Goal: Information Seeking & Learning: Find specific fact

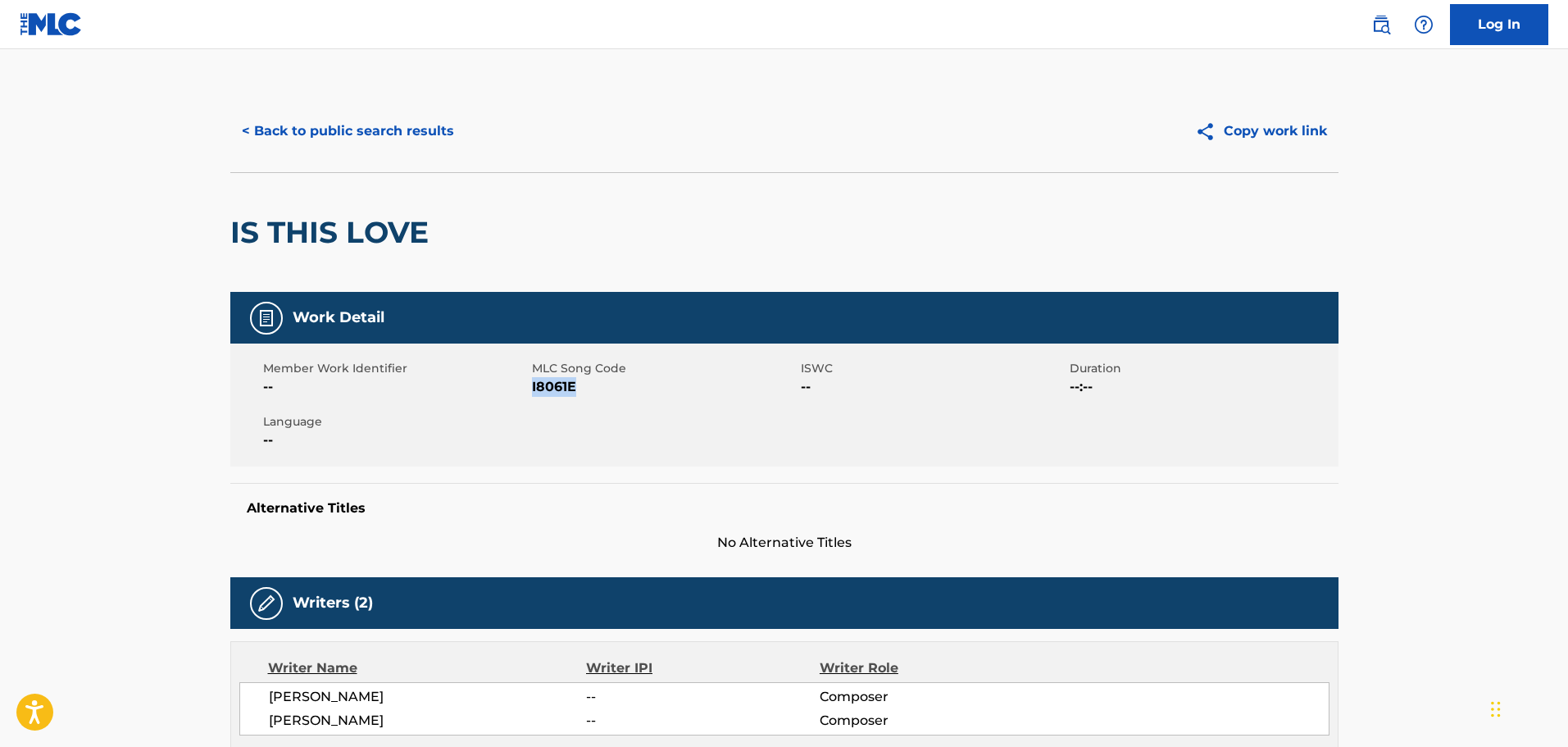
click at [375, 143] on button "< Back to public search results" at bounding box center [349, 131] width 236 height 41
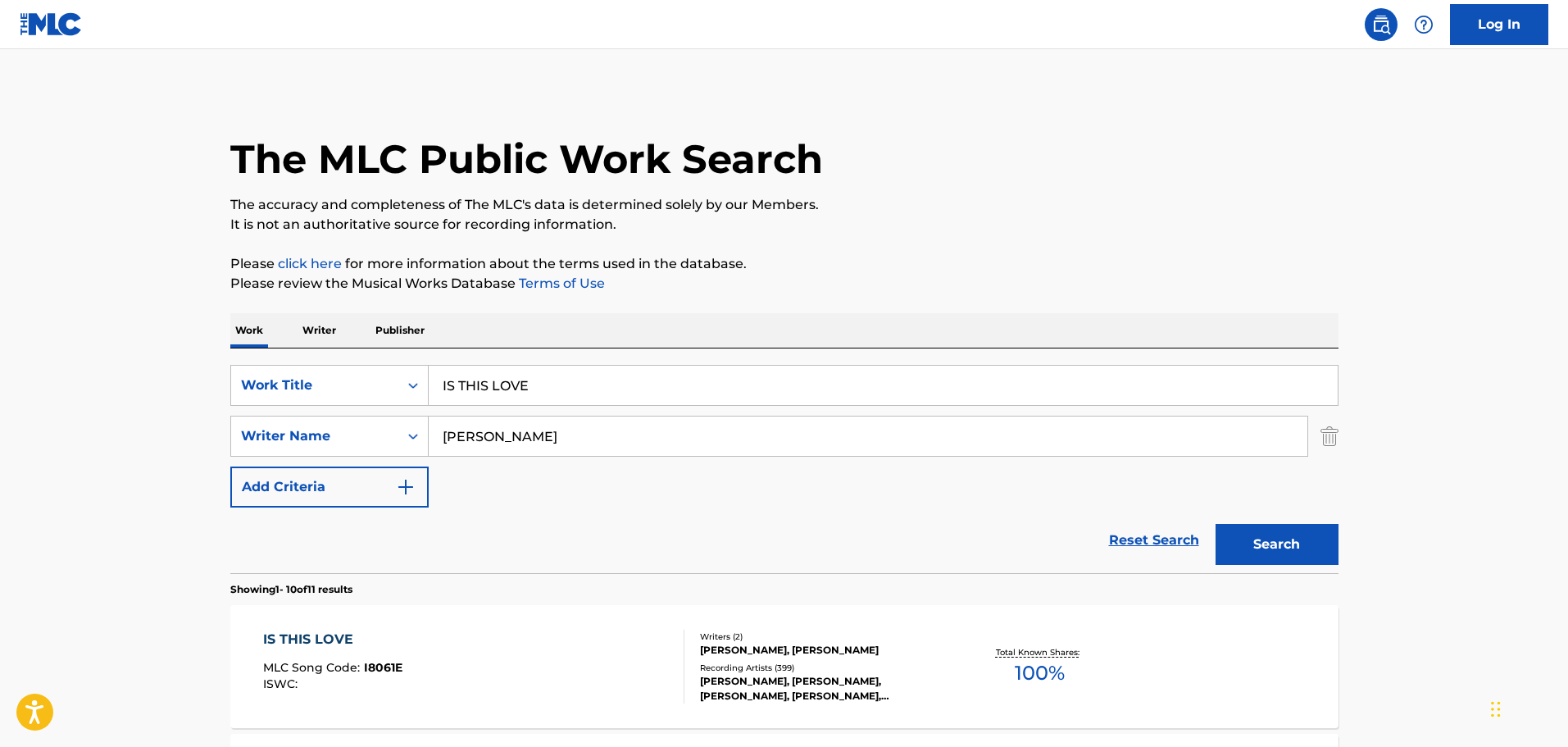
drag, startPoint x: 528, startPoint y: 390, endPoint x: 241, endPoint y: 360, distance: 288.6
click at [245, 360] on div "SearchWithCriteria2bf203d0-5c44-4c06-aaf3-81ace9d96dd9 Work Title IS THIS LOVE …" at bounding box center [785, 460] width 1109 height 225
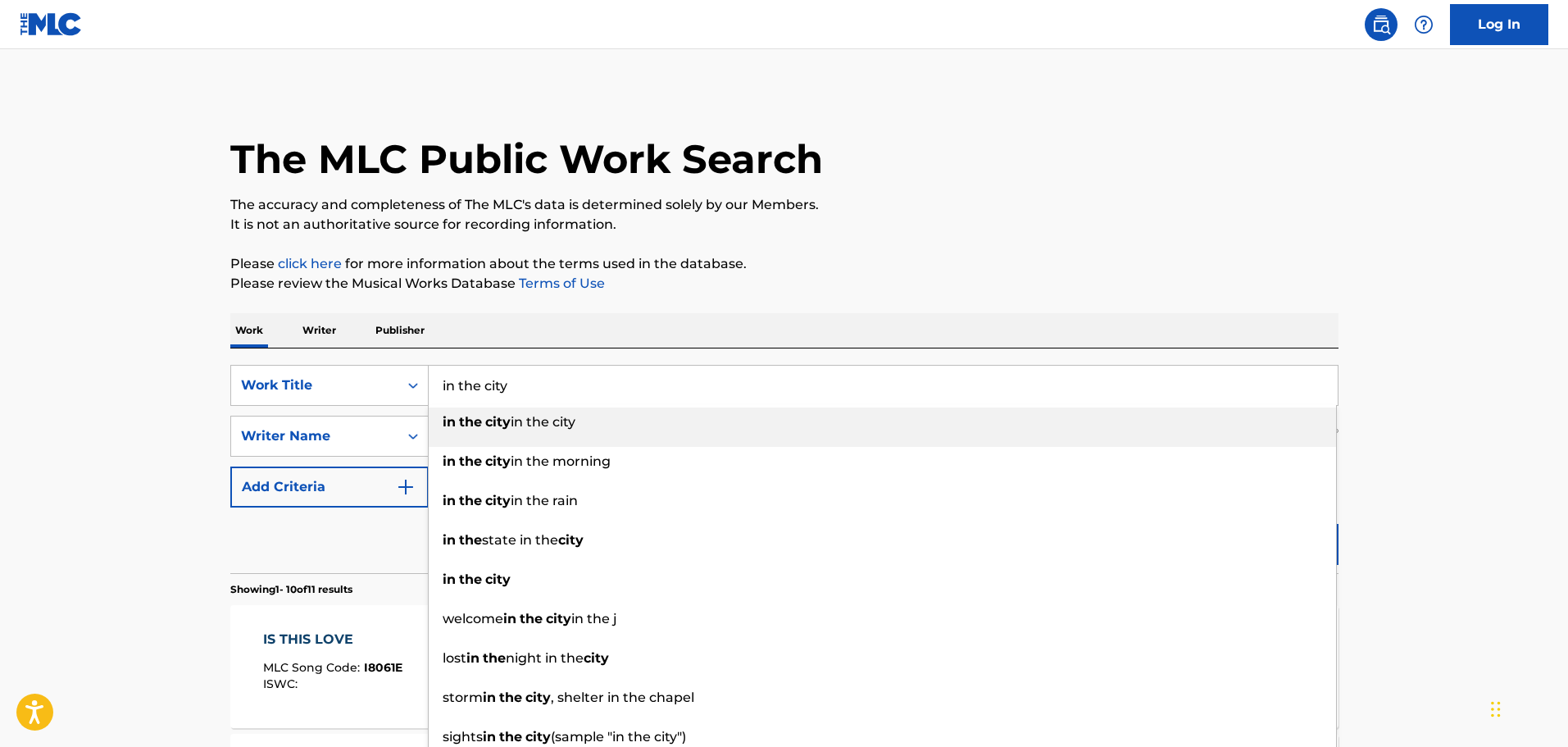
type input "in the city"
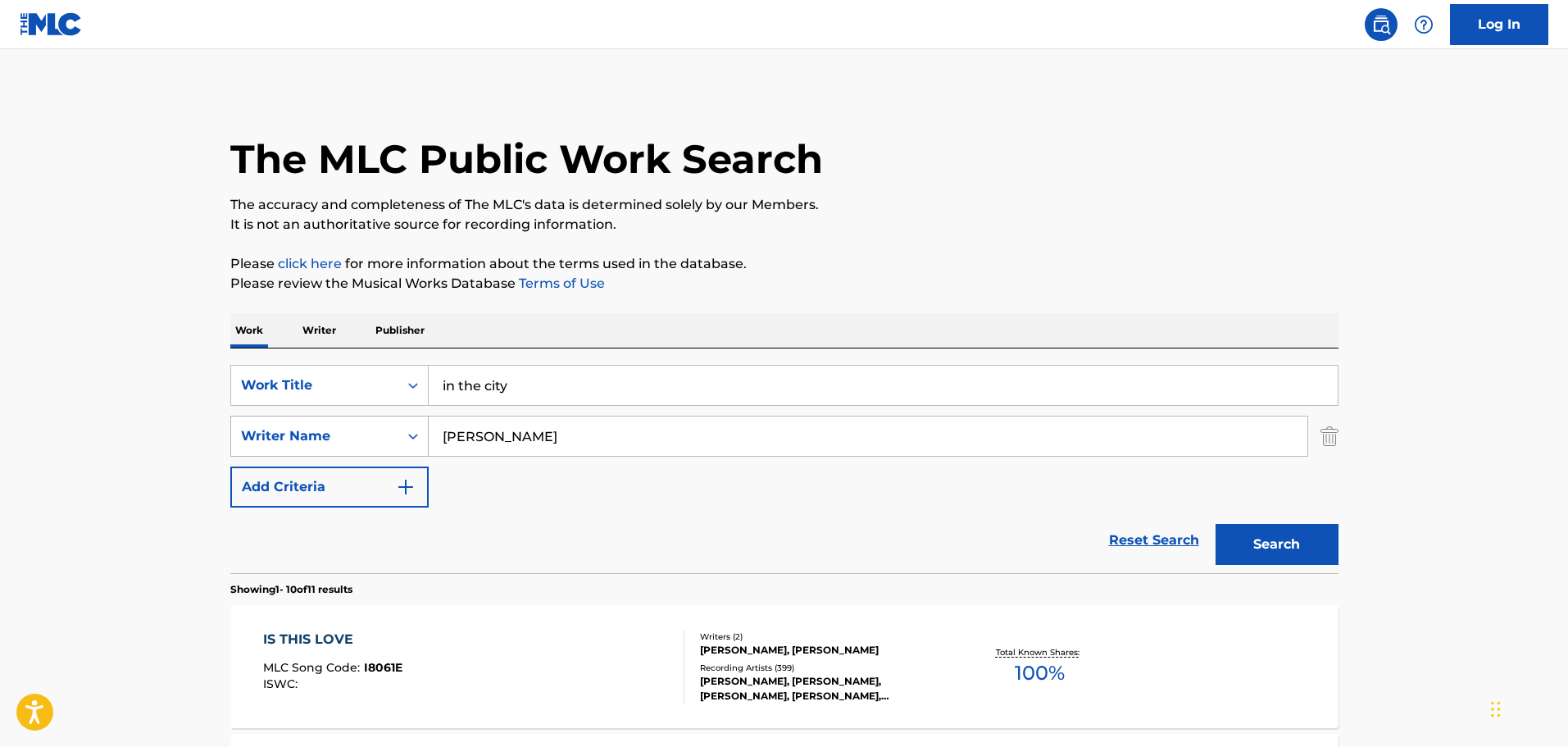
drag, startPoint x: 577, startPoint y: 448, endPoint x: 323, endPoint y: 449, distance: 254.0
click at [323, 449] on div "SearchWithCriteriab1d997be-fb19-43c0-a845-f61c4ee08677 Writer Name [PERSON_NAME]" at bounding box center [785, 435] width 1109 height 41
type input "anika"
click at [1287, 535] on button "Search" at bounding box center [1276, 544] width 123 height 41
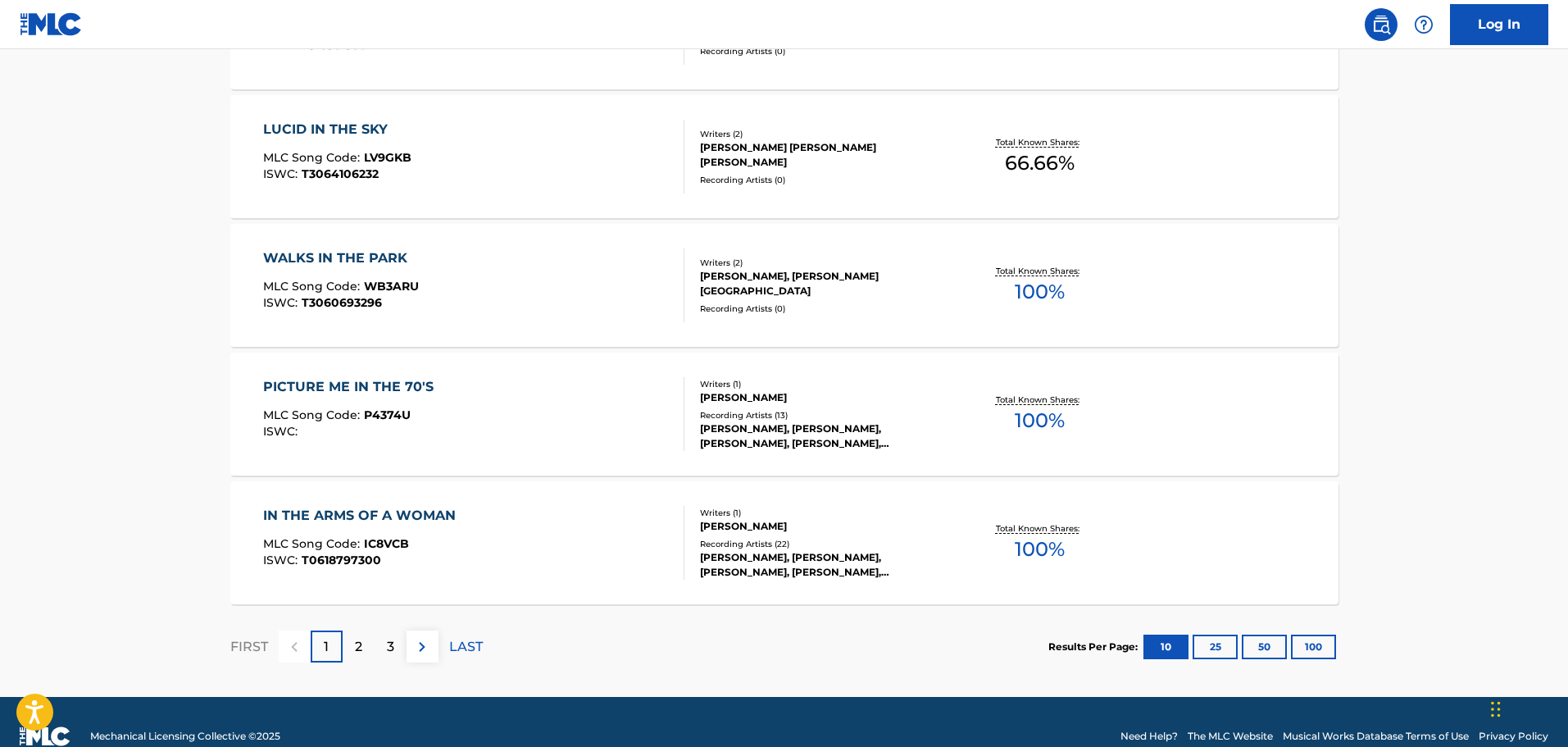
scroll to position [1311, 0]
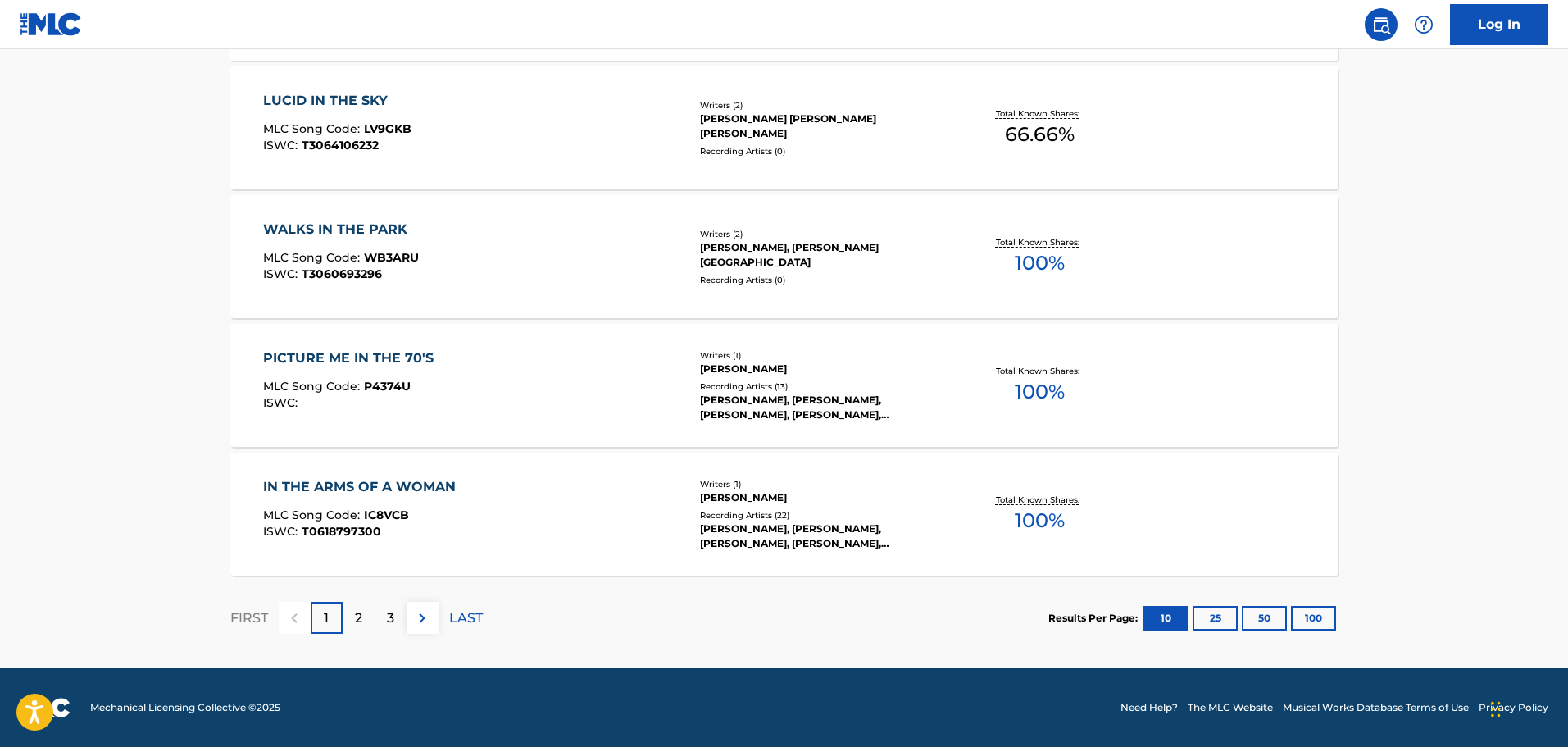
click at [360, 616] on p "2" at bounding box center [358, 618] width 7 height 20
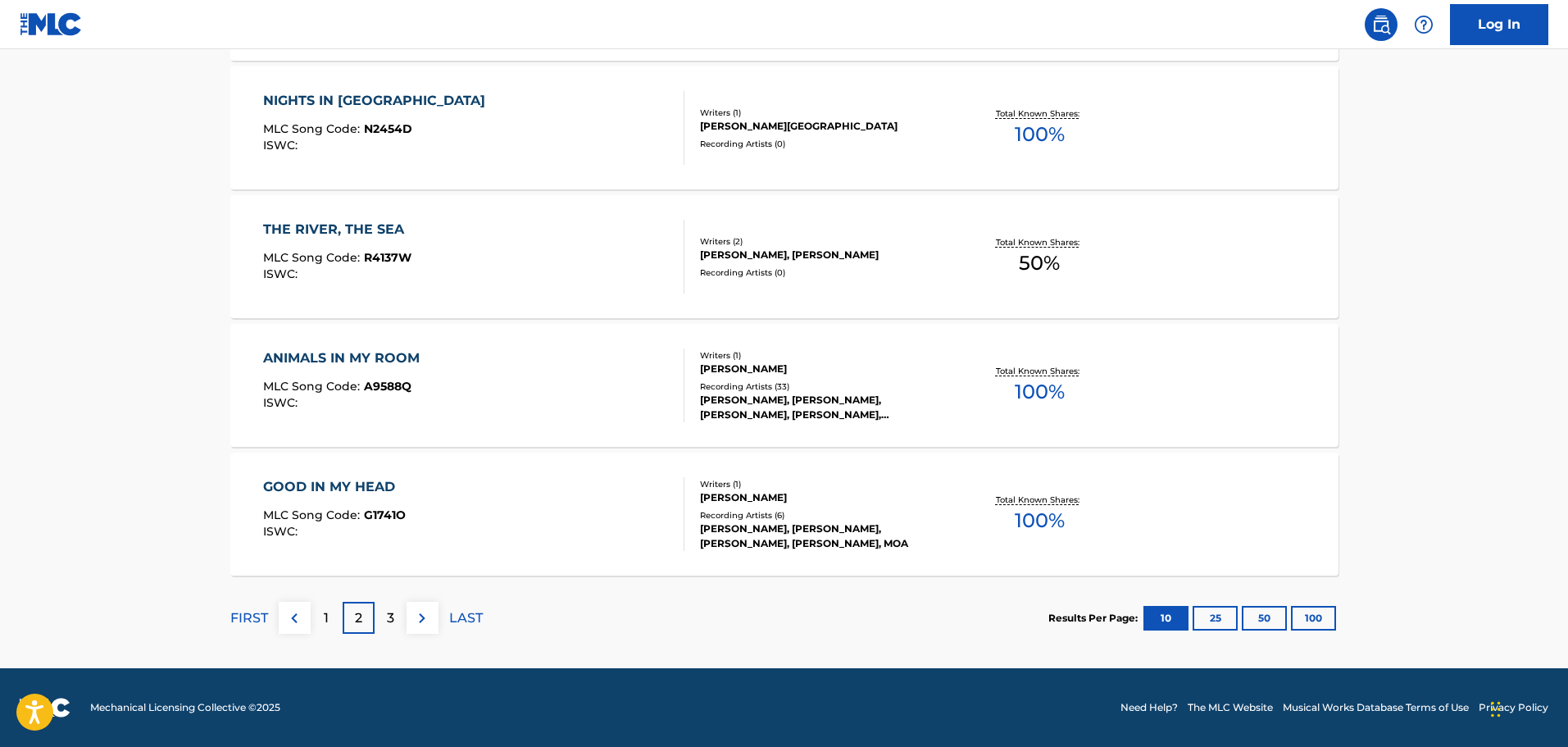
click at [400, 619] on div "3" at bounding box center [391, 618] width 32 height 32
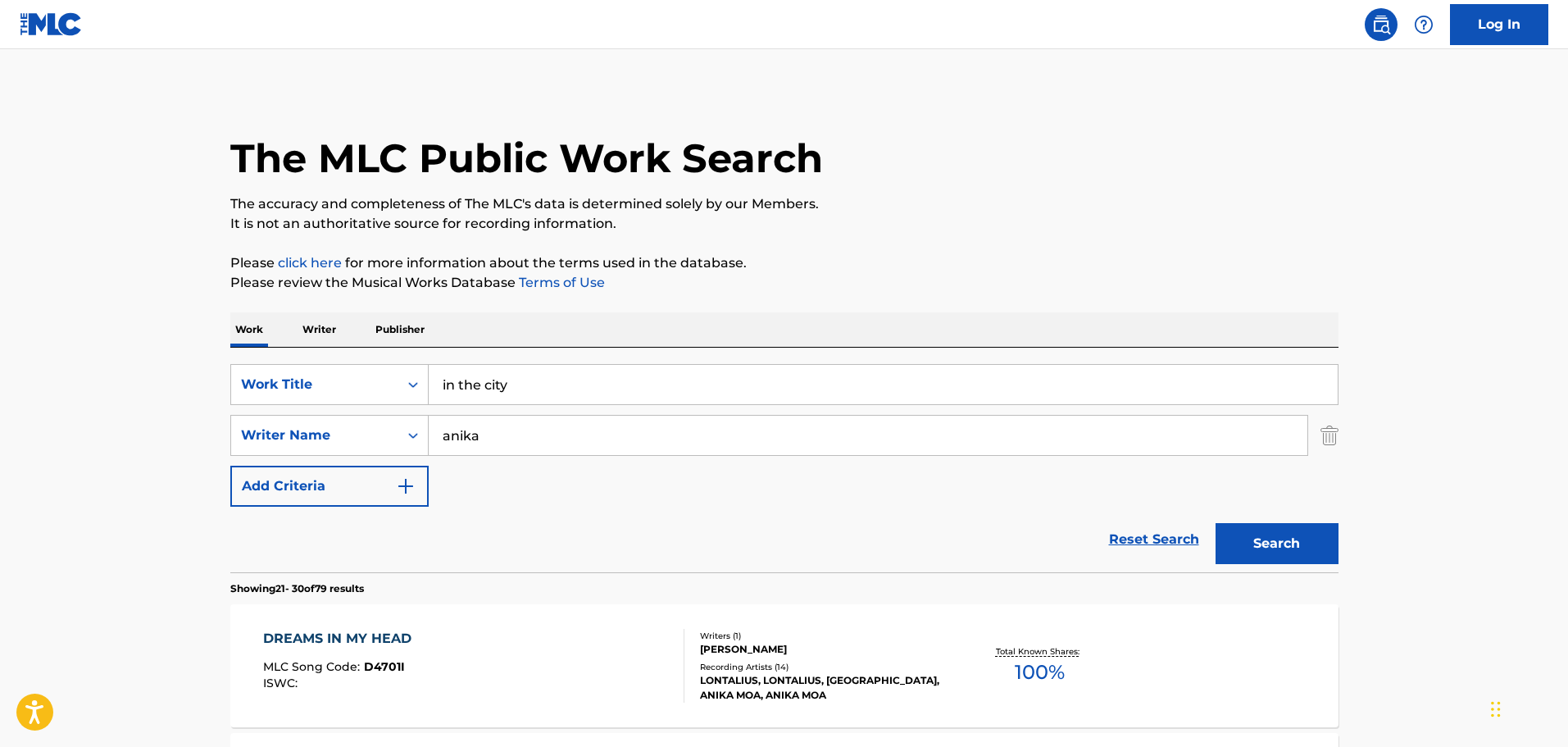
scroll to position [0, 0]
